Goal: Task Accomplishment & Management: Complete application form

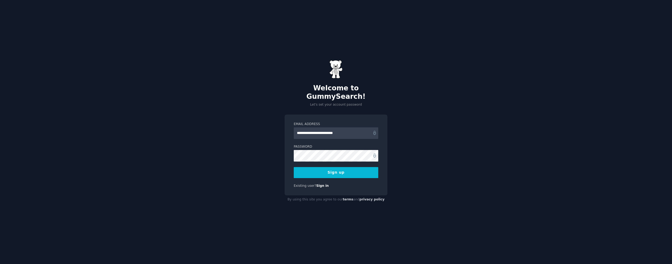
type input "**********"
click at [294, 167] on button "Sign up" at bounding box center [336, 172] width 84 height 11
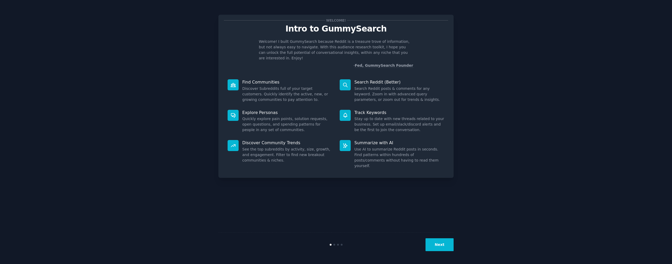
click at [440, 245] on button "Next" at bounding box center [439, 244] width 28 height 13
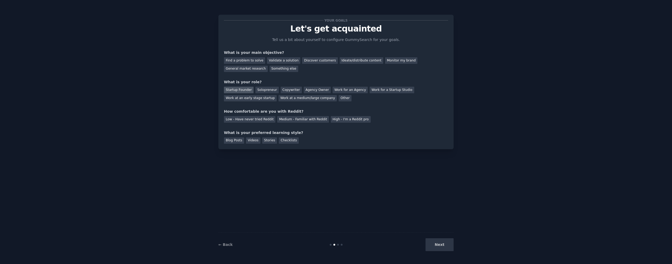
click at [243, 90] on div "Startup Founder" at bounding box center [239, 90] width 30 height 7
click at [375, 90] on div "Work for a Startup Studio" at bounding box center [391, 90] width 44 height 7
click at [236, 90] on div "Startup Founder" at bounding box center [239, 90] width 30 height 7
click at [439, 246] on div "Next" at bounding box center [414, 244] width 78 height 13
click at [435, 243] on div "Next" at bounding box center [414, 244] width 78 height 13
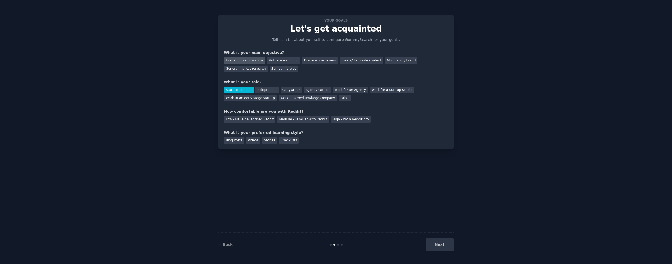
click at [253, 62] on div "Find a problem to solve" at bounding box center [244, 60] width 41 height 7
click at [280, 60] on div "Validate a solution" at bounding box center [283, 60] width 33 height 7
click at [247, 116] on div "Low - Have never tried Reddit" at bounding box center [249, 119] width 51 height 7
click at [236, 142] on div "Blog Posts" at bounding box center [234, 140] width 20 height 7
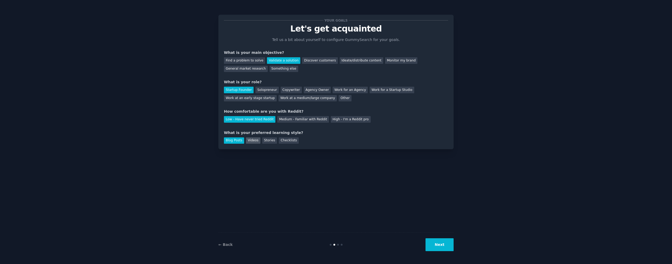
click at [249, 140] on div "Videos" at bounding box center [253, 140] width 14 height 7
click at [438, 250] on button "Next" at bounding box center [439, 244] width 28 height 13
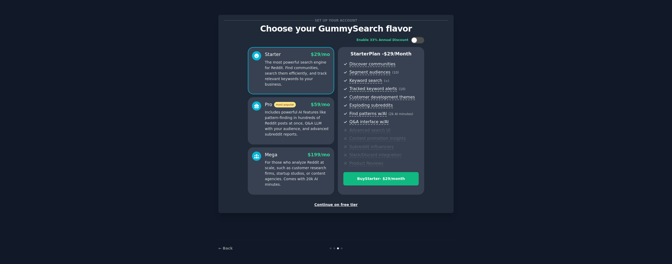
click at [333, 204] on div "Continue on free tier" at bounding box center [336, 205] width 224 height 6
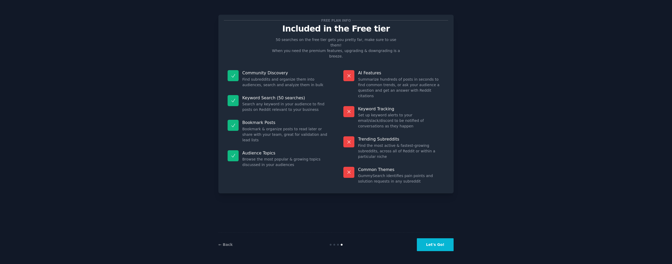
click at [430, 246] on button "Let's Go!" at bounding box center [435, 244] width 37 height 13
